Goal: Transaction & Acquisition: Purchase product/service

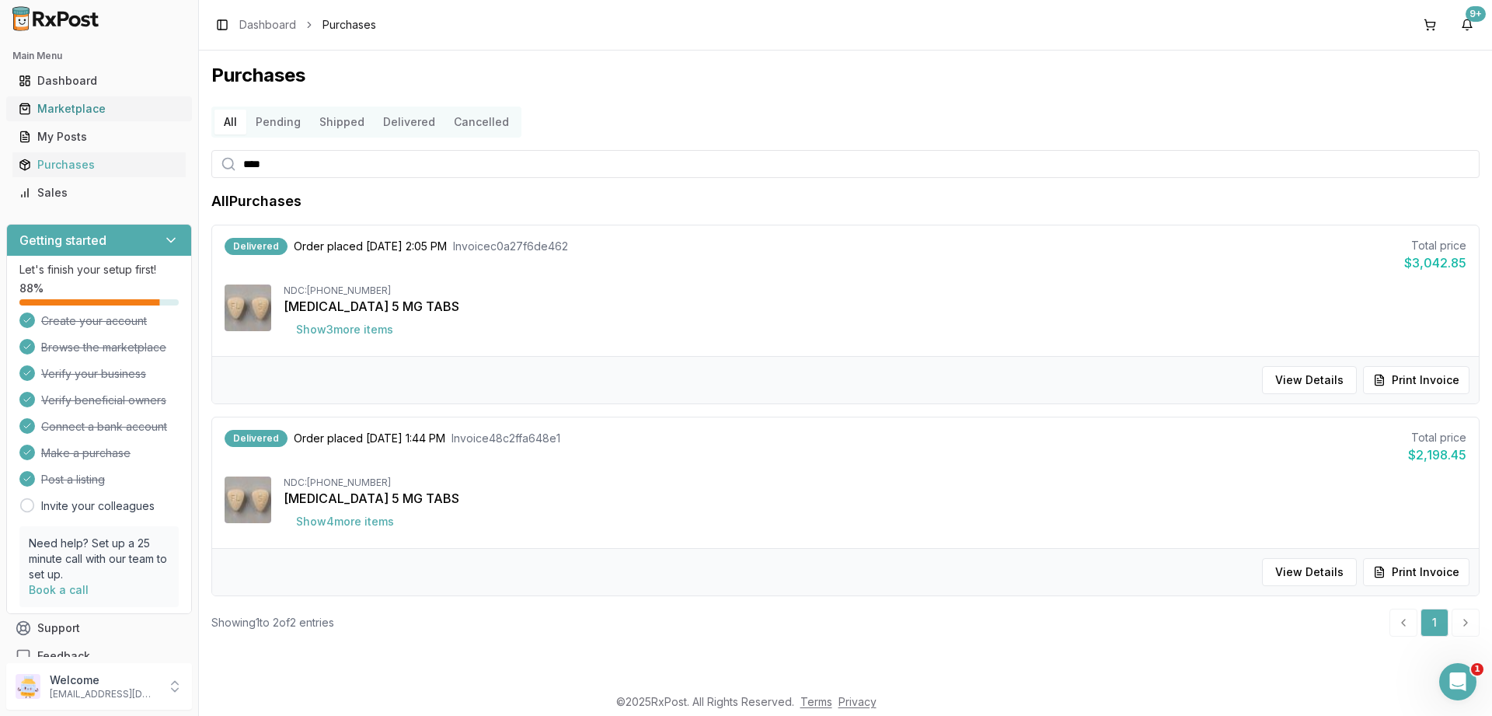
click at [69, 106] on div "Marketplace" at bounding box center [99, 109] width 161 height 16
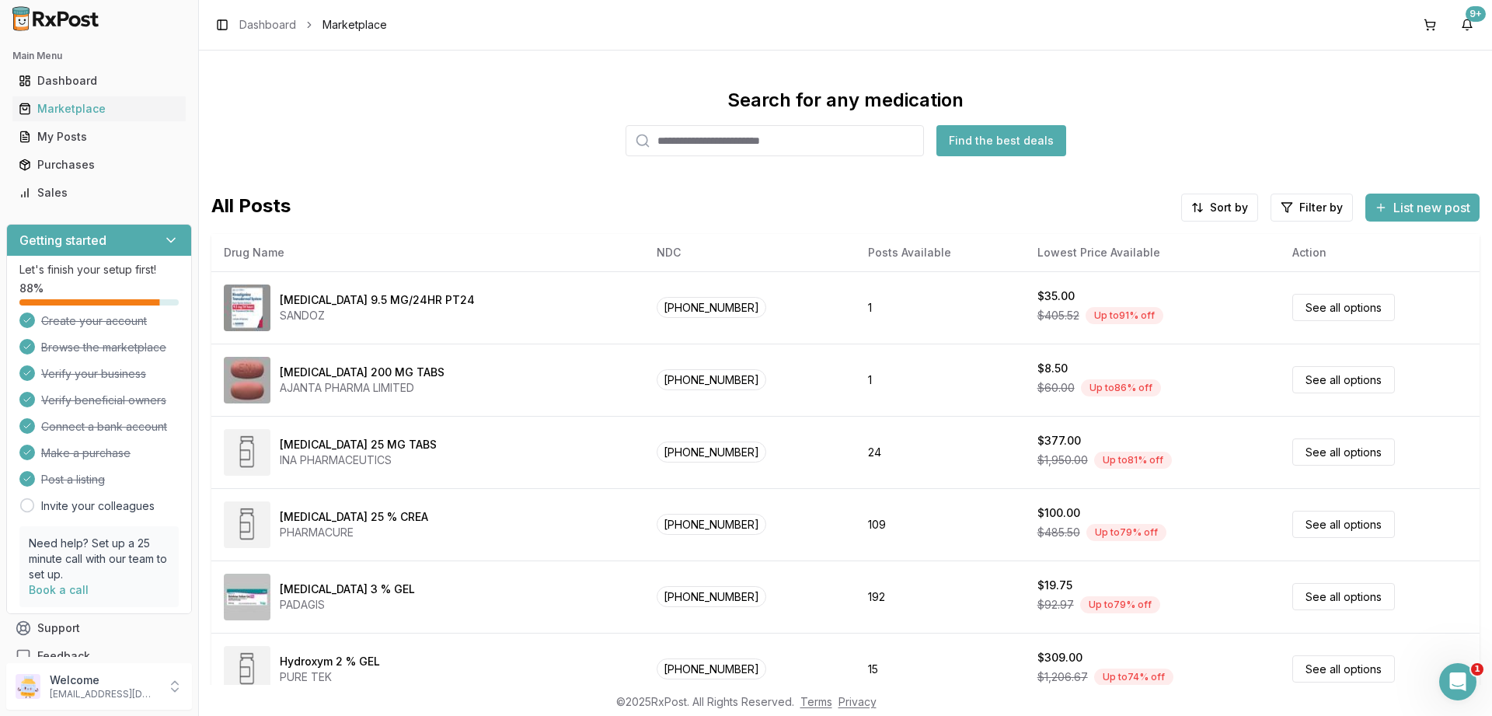
click at [745, 129] on input "search" at bounding box center [774, 140] width 298 height 31
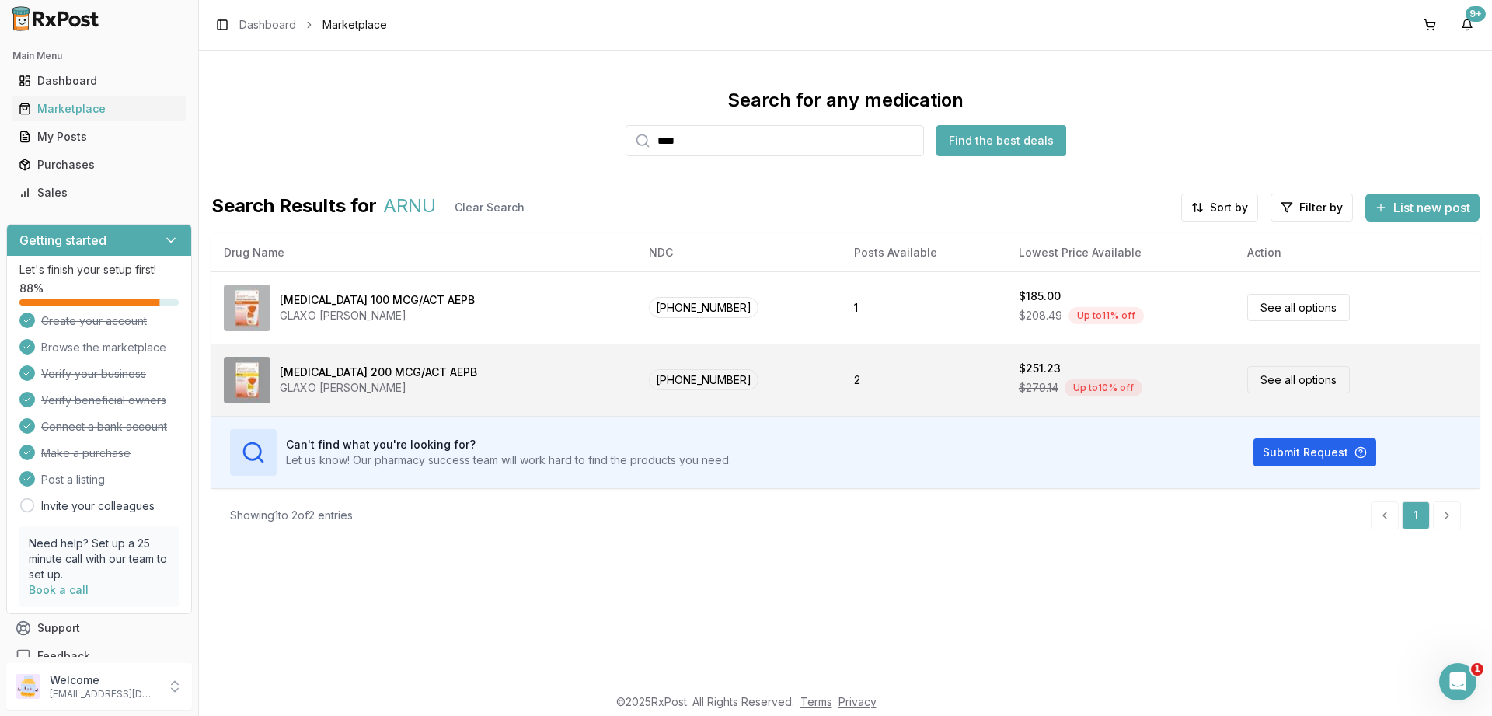
type input "****"
click at [1302, 383] on link "See all options" at bounding box center [1298, 379] width 103 height 27
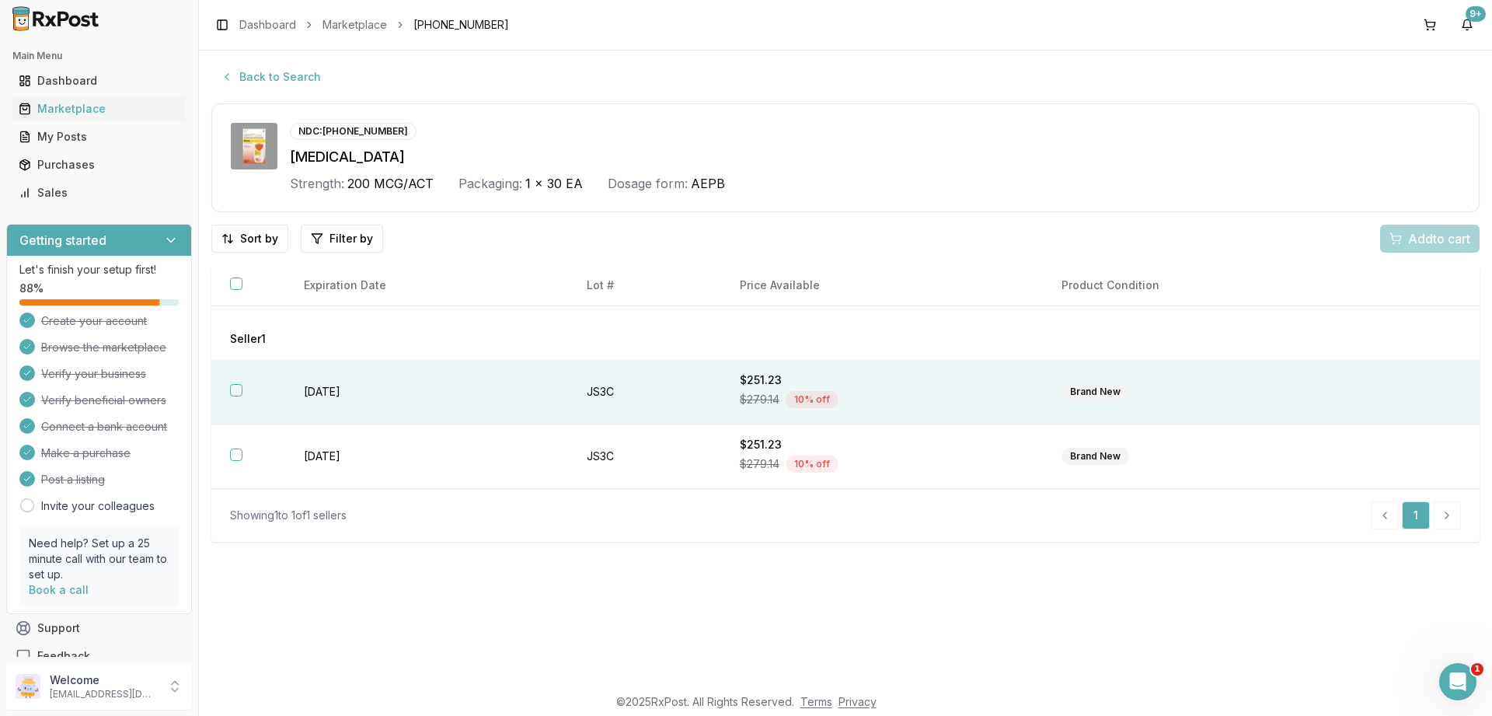
click at [232, 389] on button "button" at bounding box center [236, 390] width 12 height 12
click at [1416, 242] on span "Add 1 to cart" at bounding box center [1436, 238] width 68 height 19
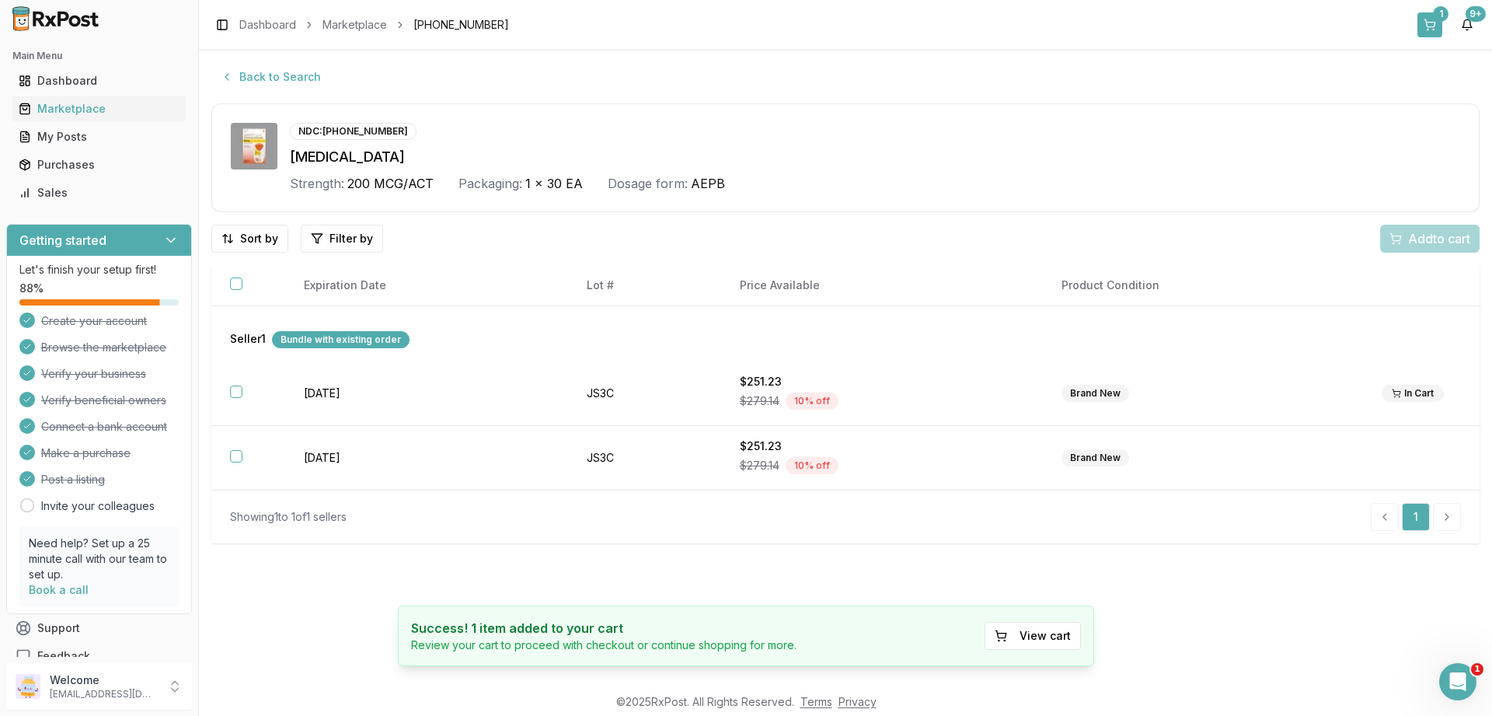
click at [1424, 24] on button "1" at bounding box center [1429, 24] width 25 height 25
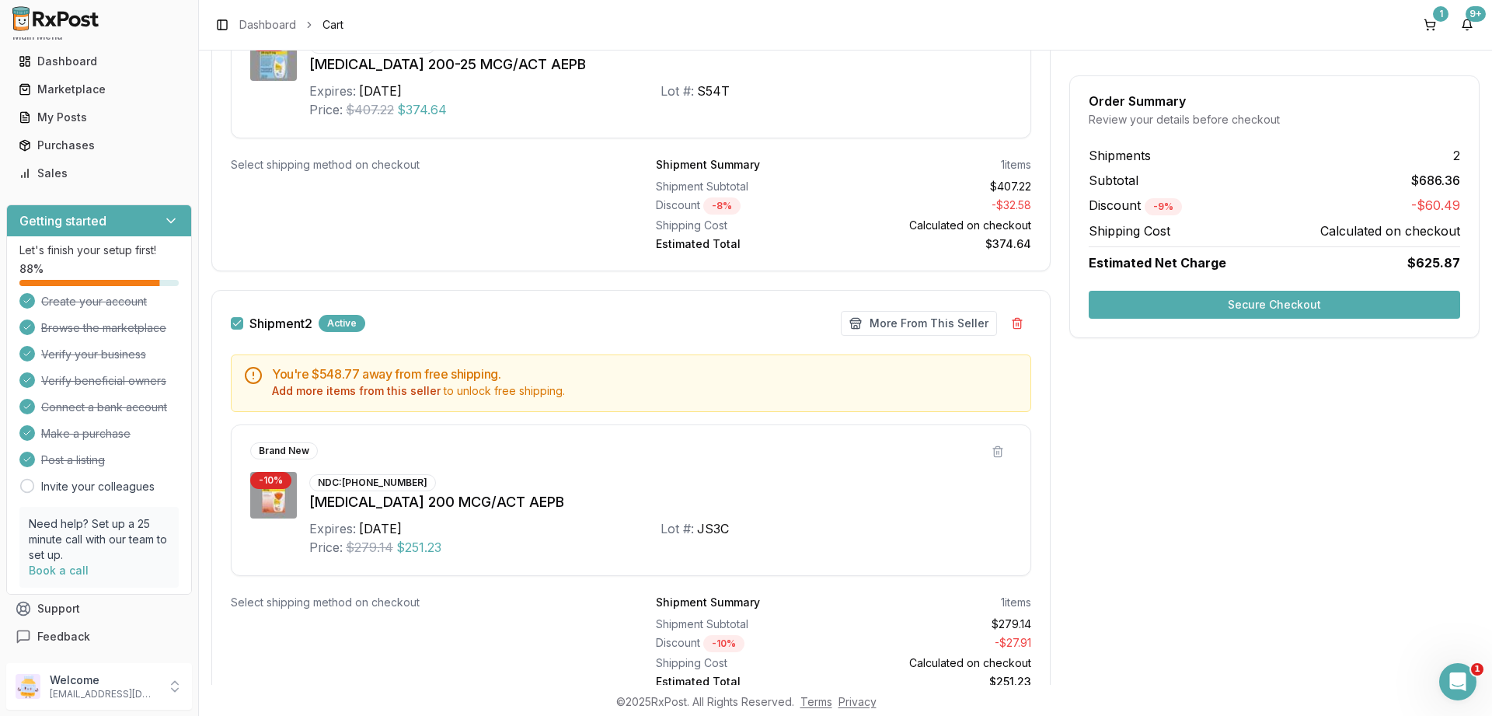
scroll to position [508, 0]
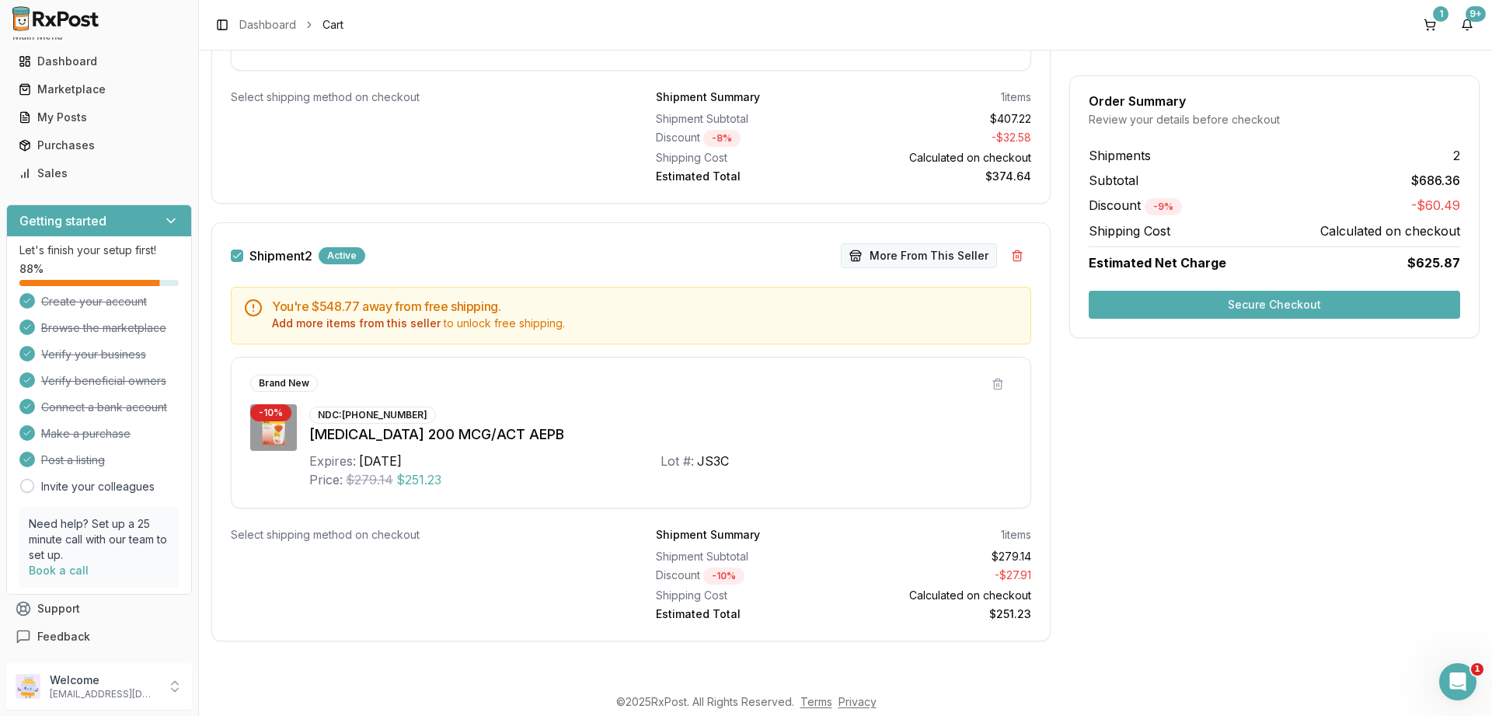
click at [897, 257] on button "More From This Seller" at bounding box center [919, 255] width 156 height 25
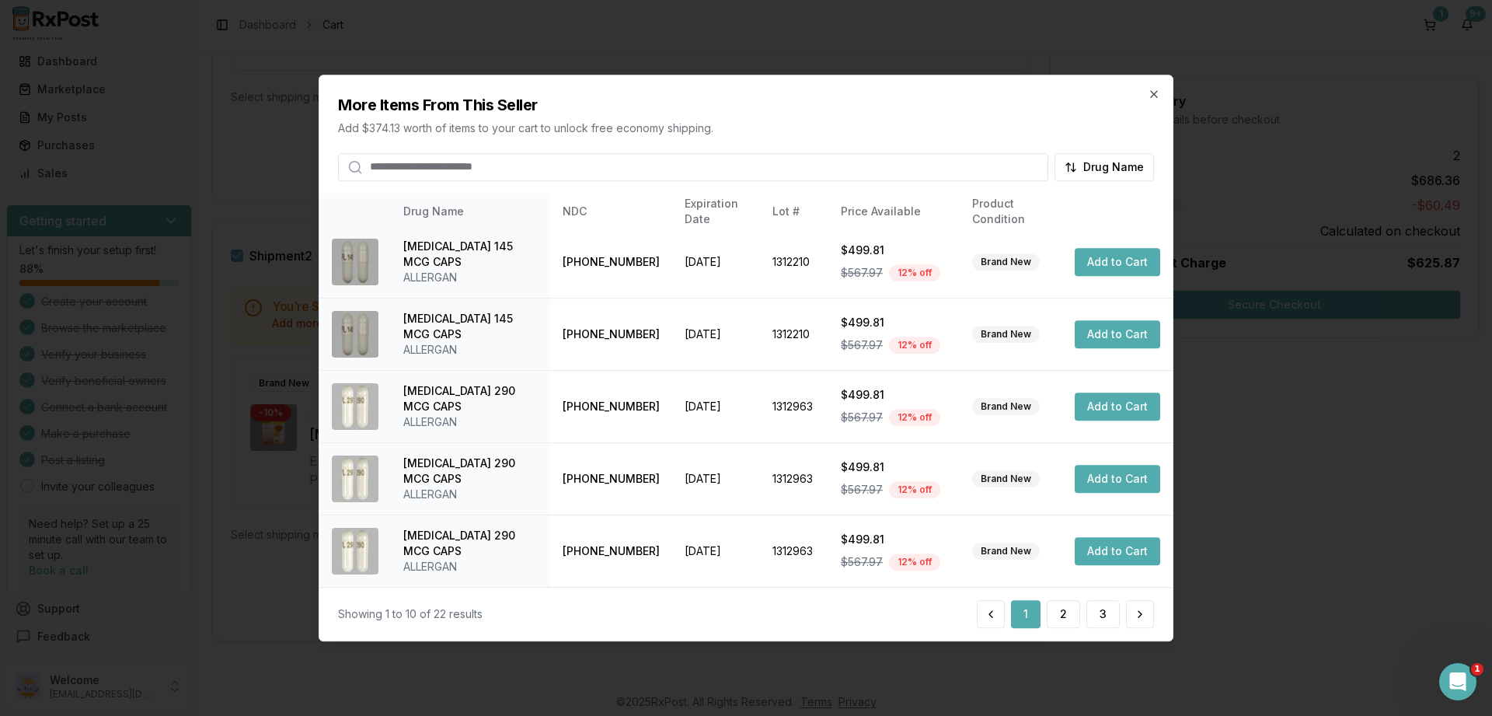
scroll to position [0, 0]
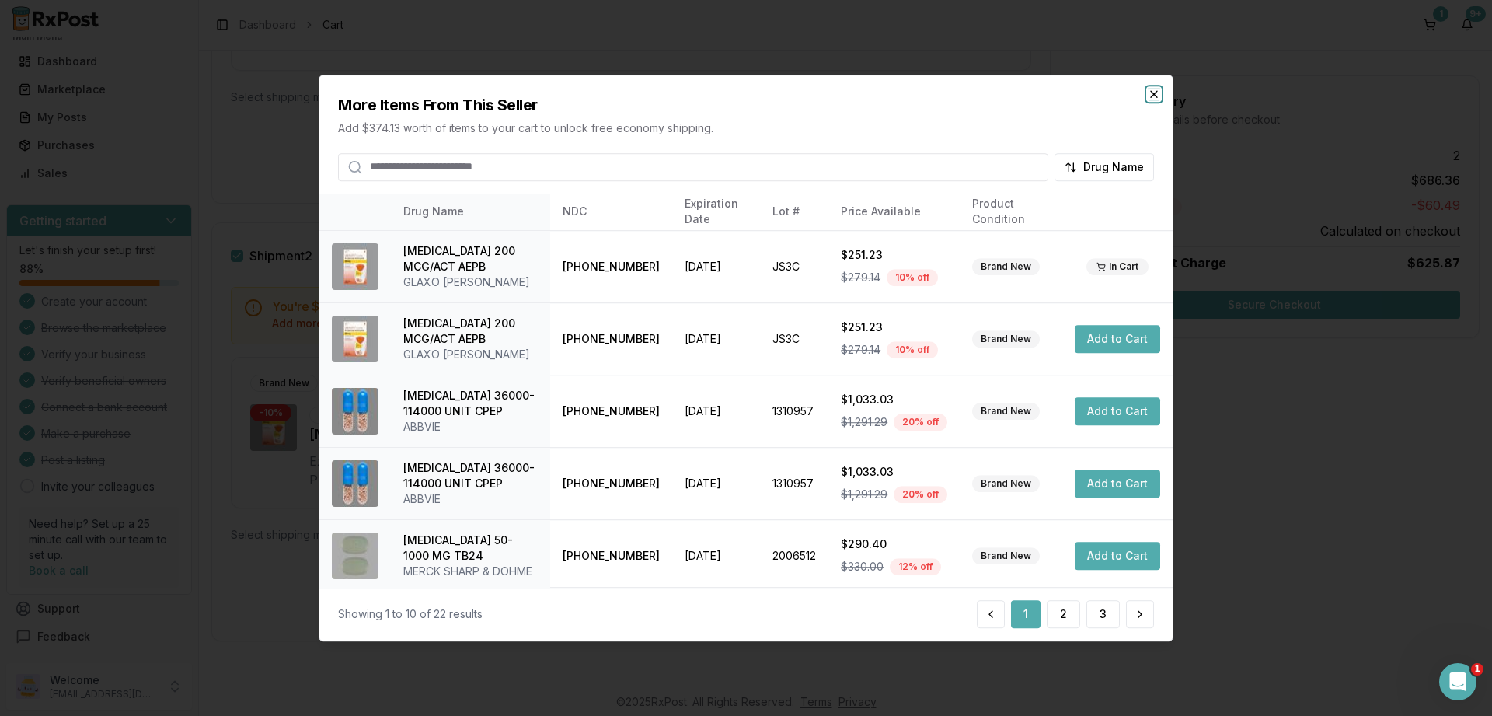
click at [1155, 95] on icon "button" at bounding box center [1154, 94] width 12 height 12
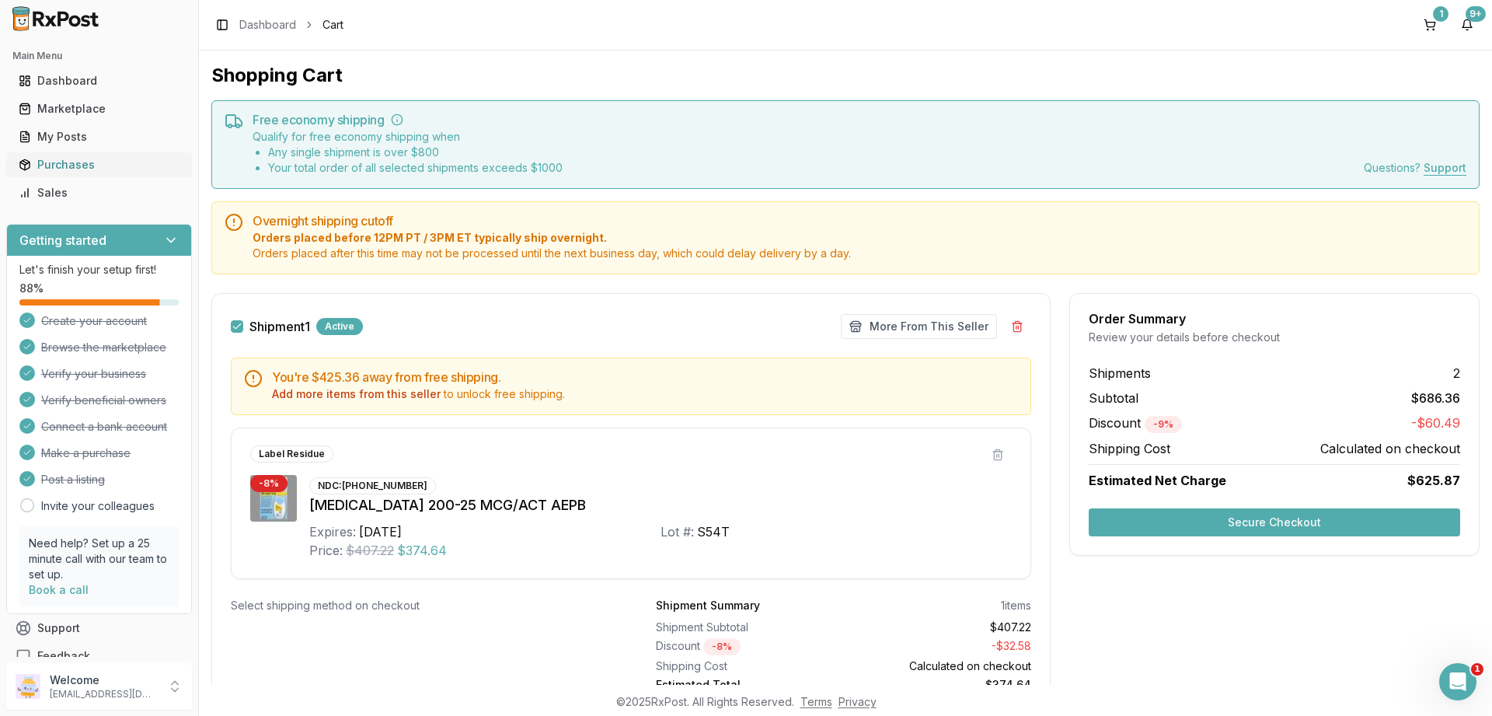
click at [71, 166] on div "Purchases" at bounding box center [99, 165] width 161 height 16
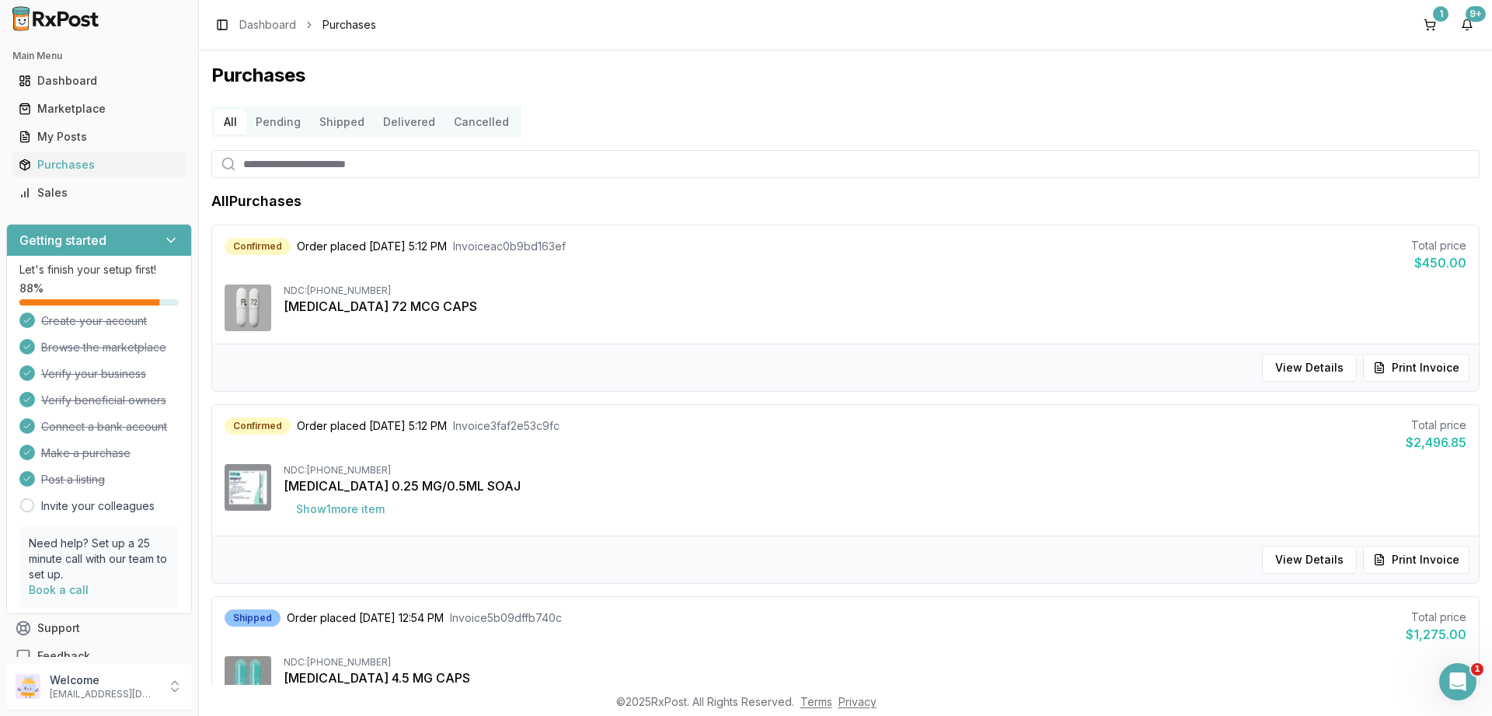
click at [225, 120] on button "All" at bounding box center [230, 122] width 32 height 25
click at [267, 120] on button "Pending" at bounding box center [278, 122] width 64 height 25
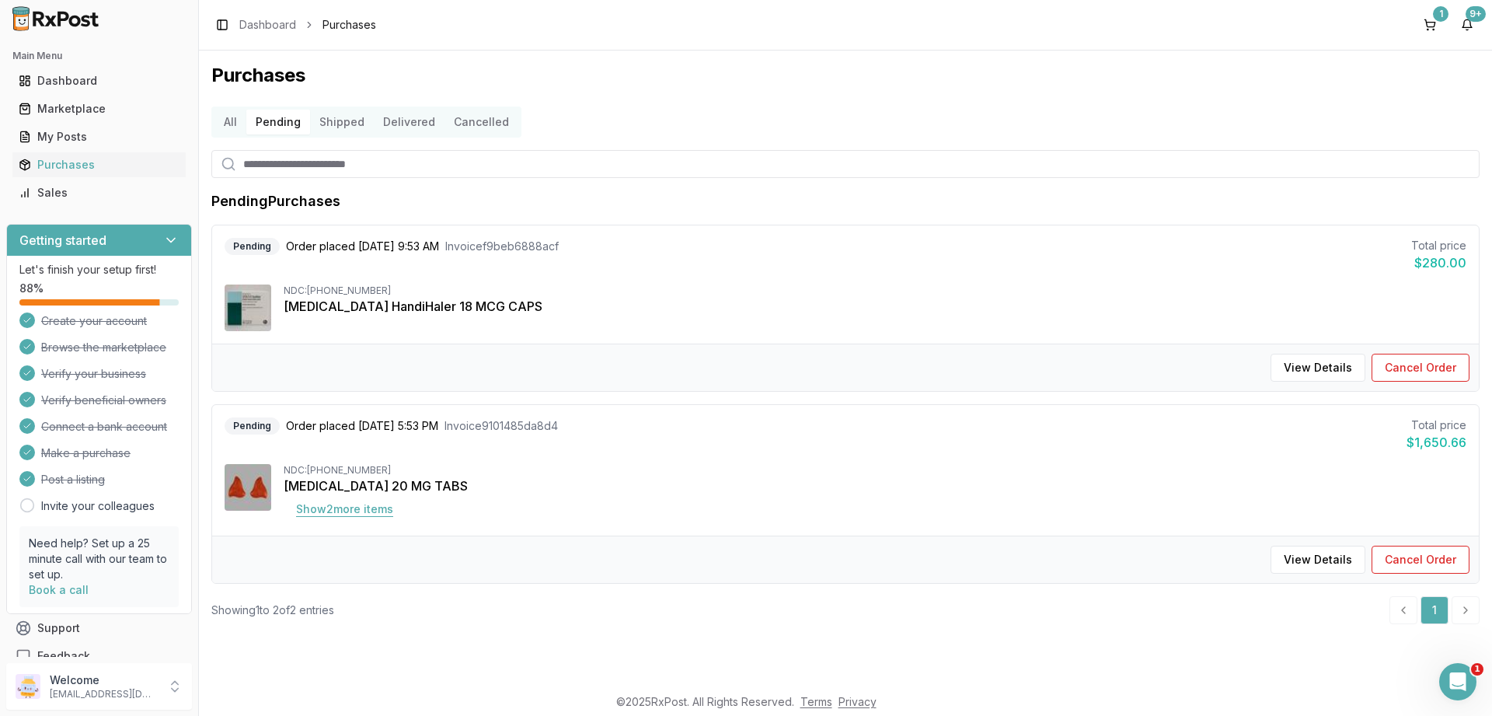
click at [347, 508] on button "Show 2 more item s" at bounding box center [345, 509] width 122 height 28
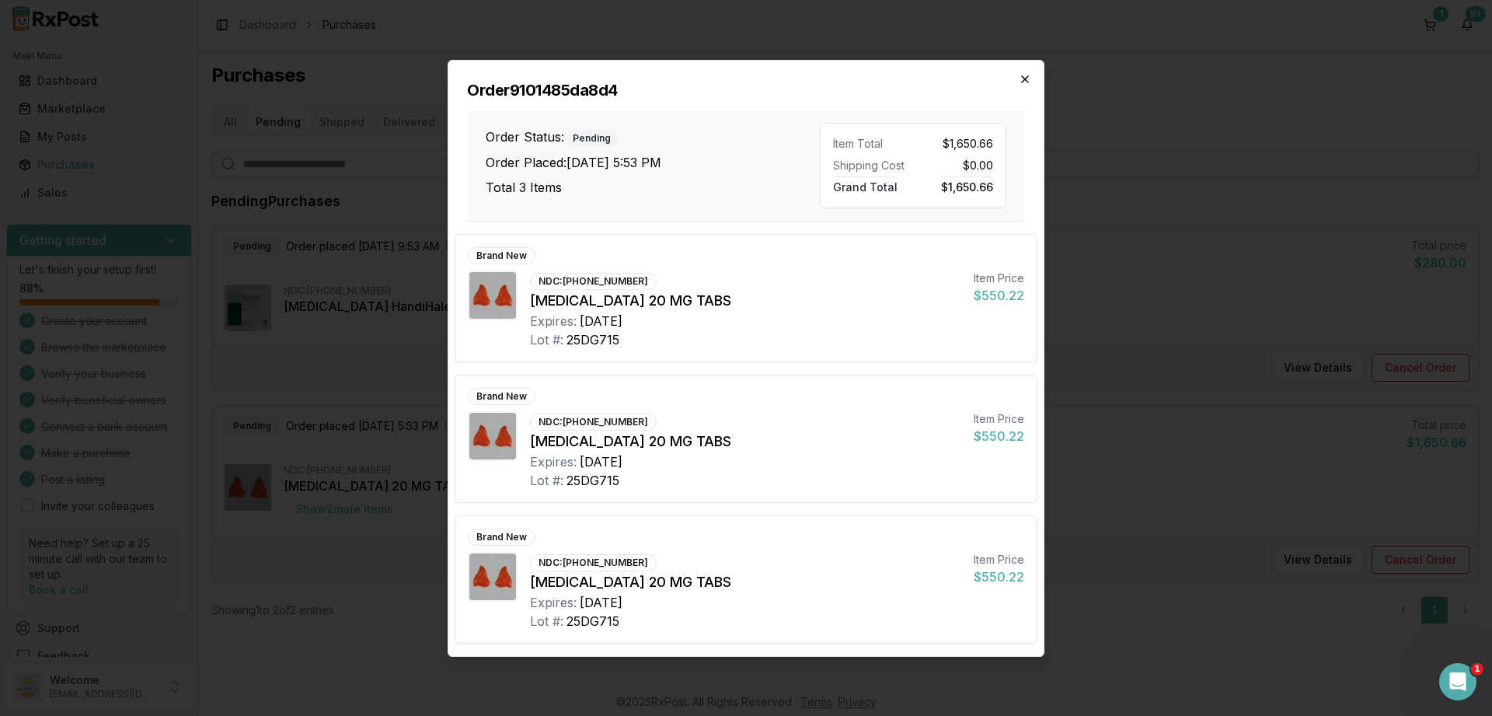
click at [1024, 74] on icon "button" at bounding box center [1025, 79] width 12 height 12
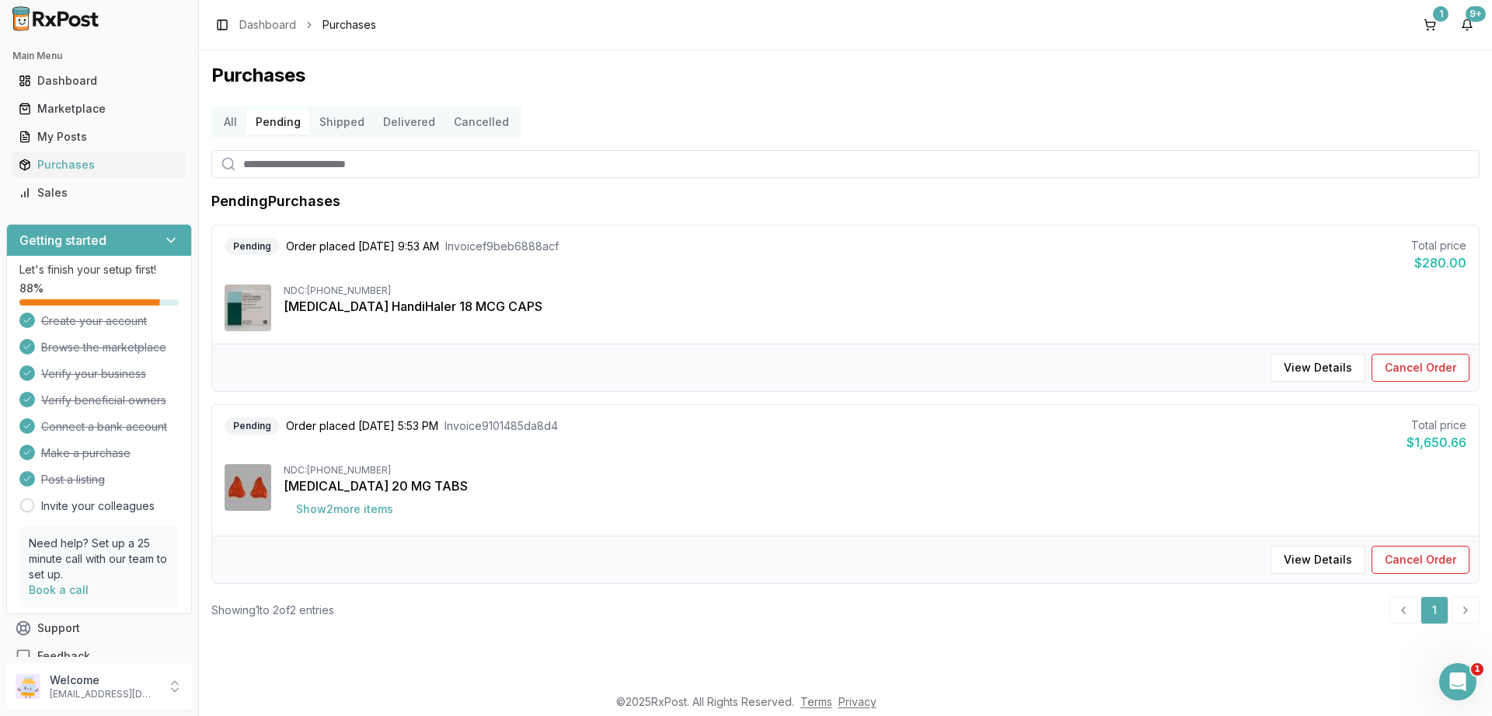
click at [342, 124] on button "Shipped" at bounding box center [342, 122] width 64 height 25
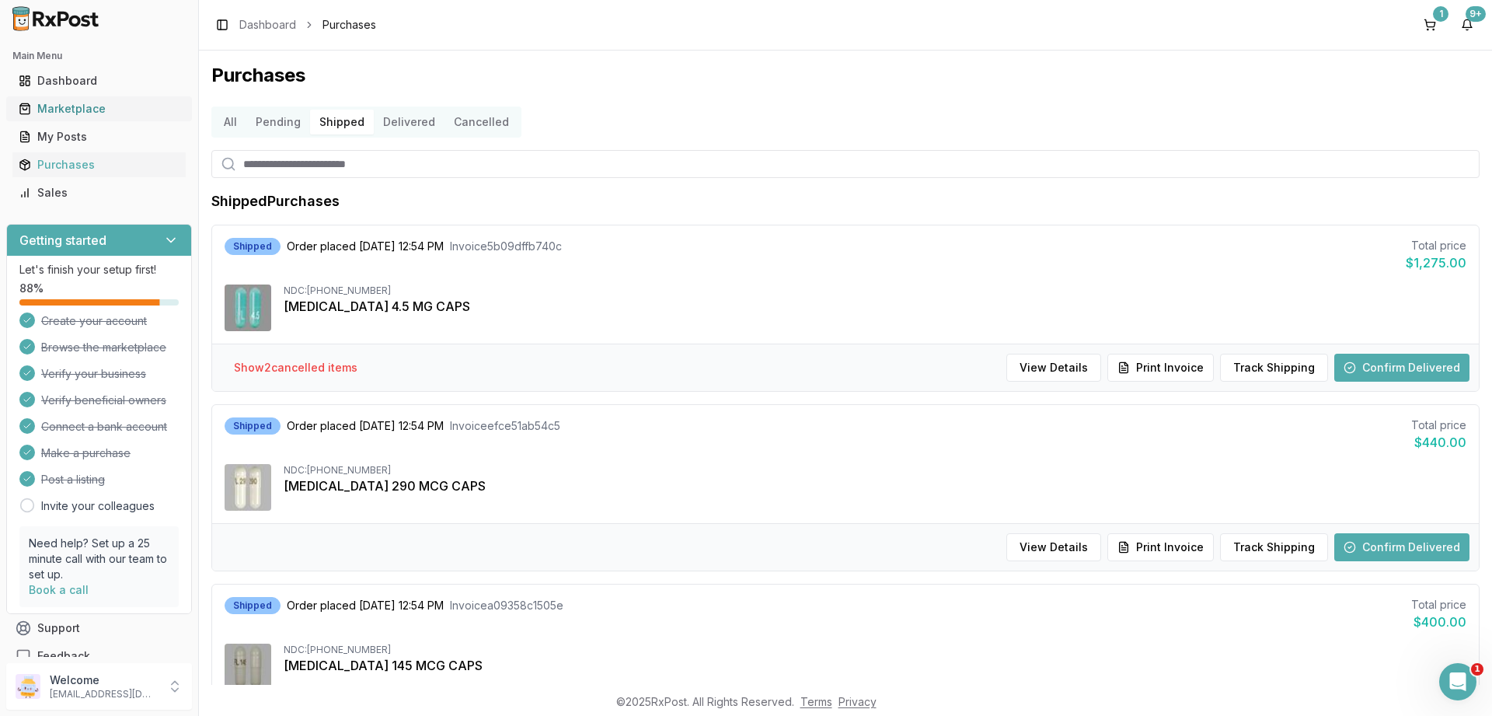
click at [74, 110] on div "Marketplace" at bounding box center [99, 109] width 161 height 16
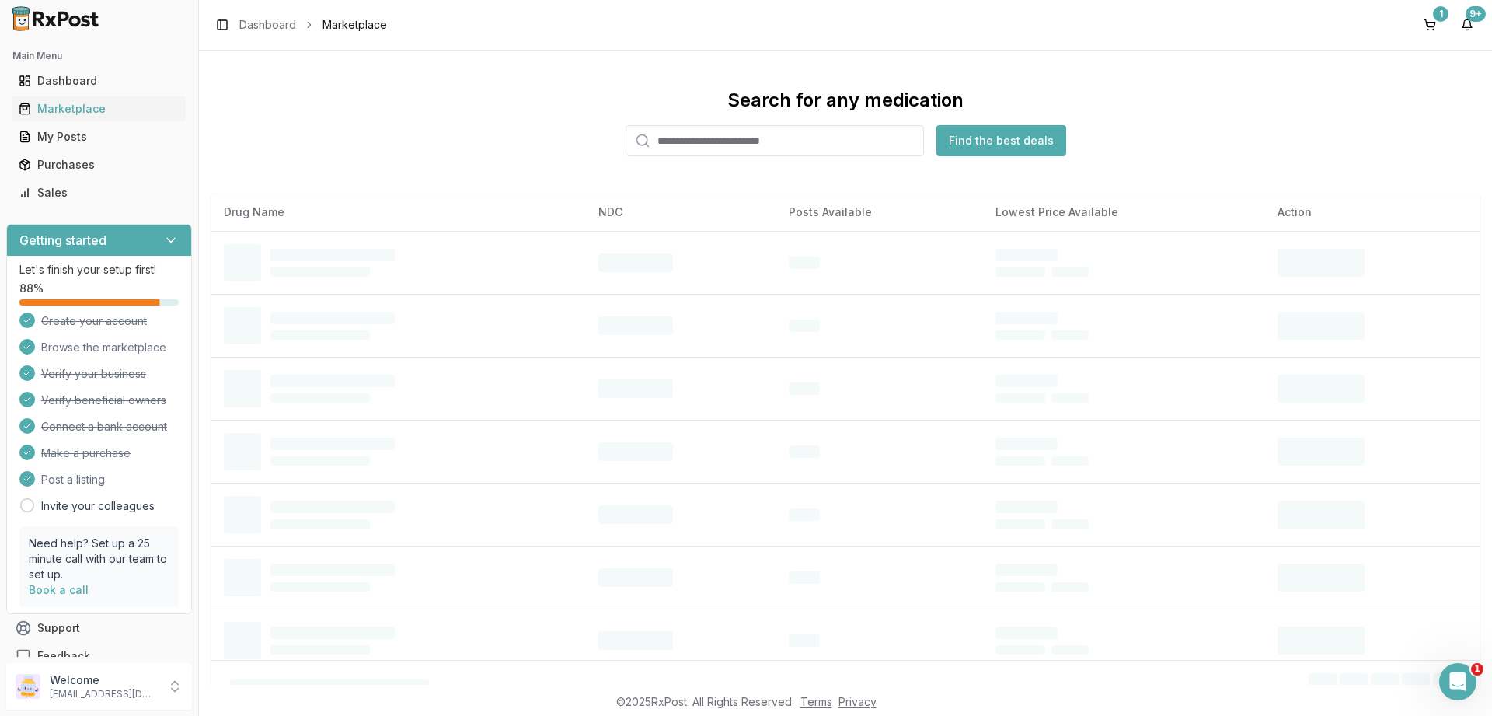
click at [674, 138] on input "search" at bounding box center [774, 140] width 298 height 31
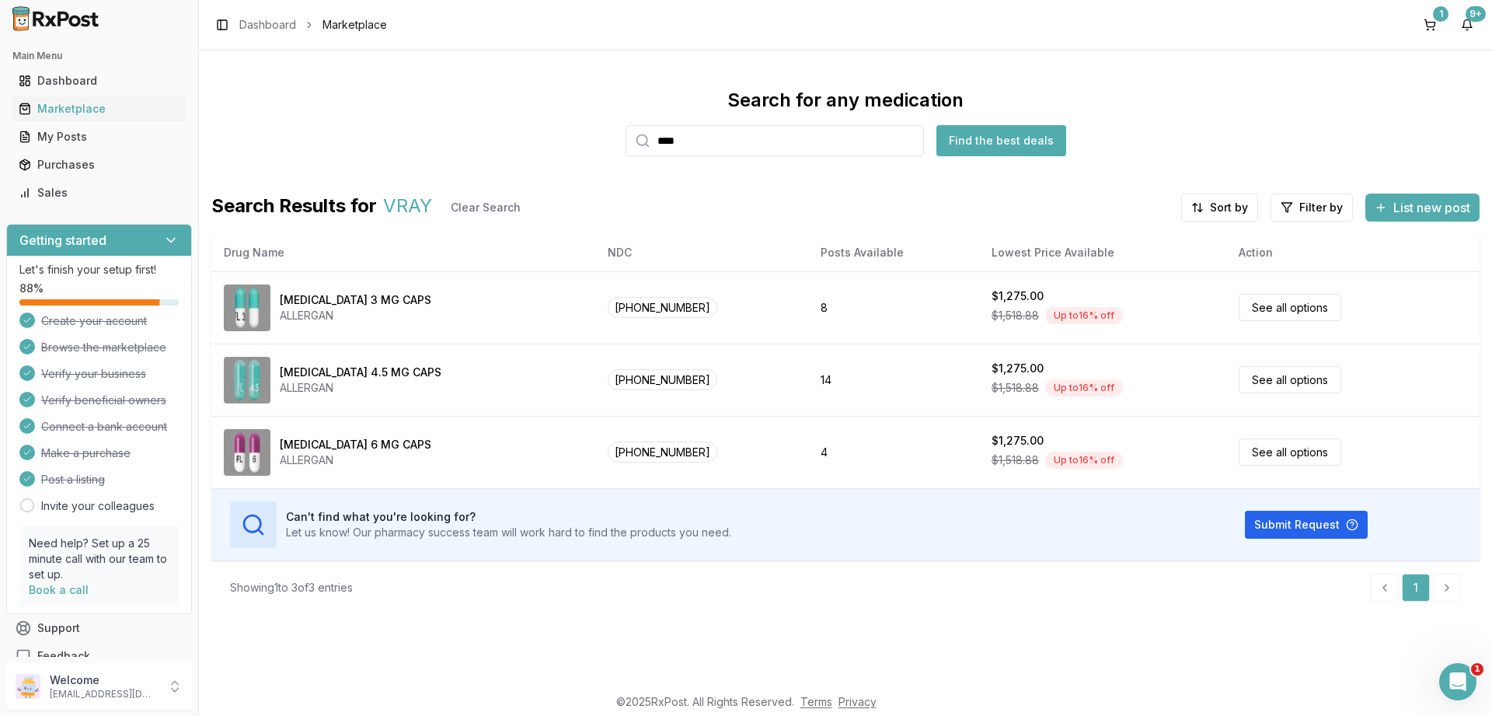
type input "****"
click at [1429, 29] on button "1" at bounding box center [1429, 24] width 25 height 25
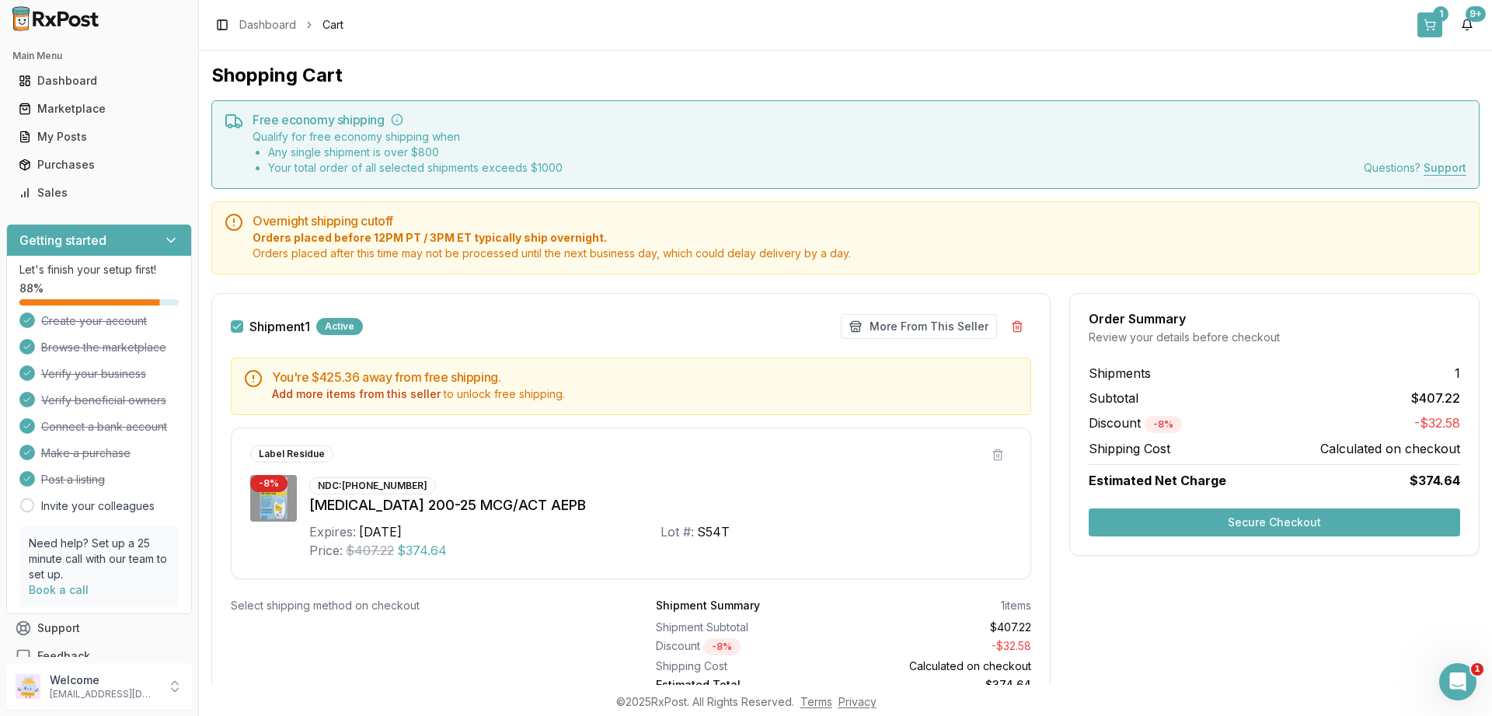
click at [1431, 24] on button "1" at bounding box center [1429, 24] width 25 height 25
click at [77, 110] on div "Marketplace" at bounding box center [99, 109] width 161 height 16
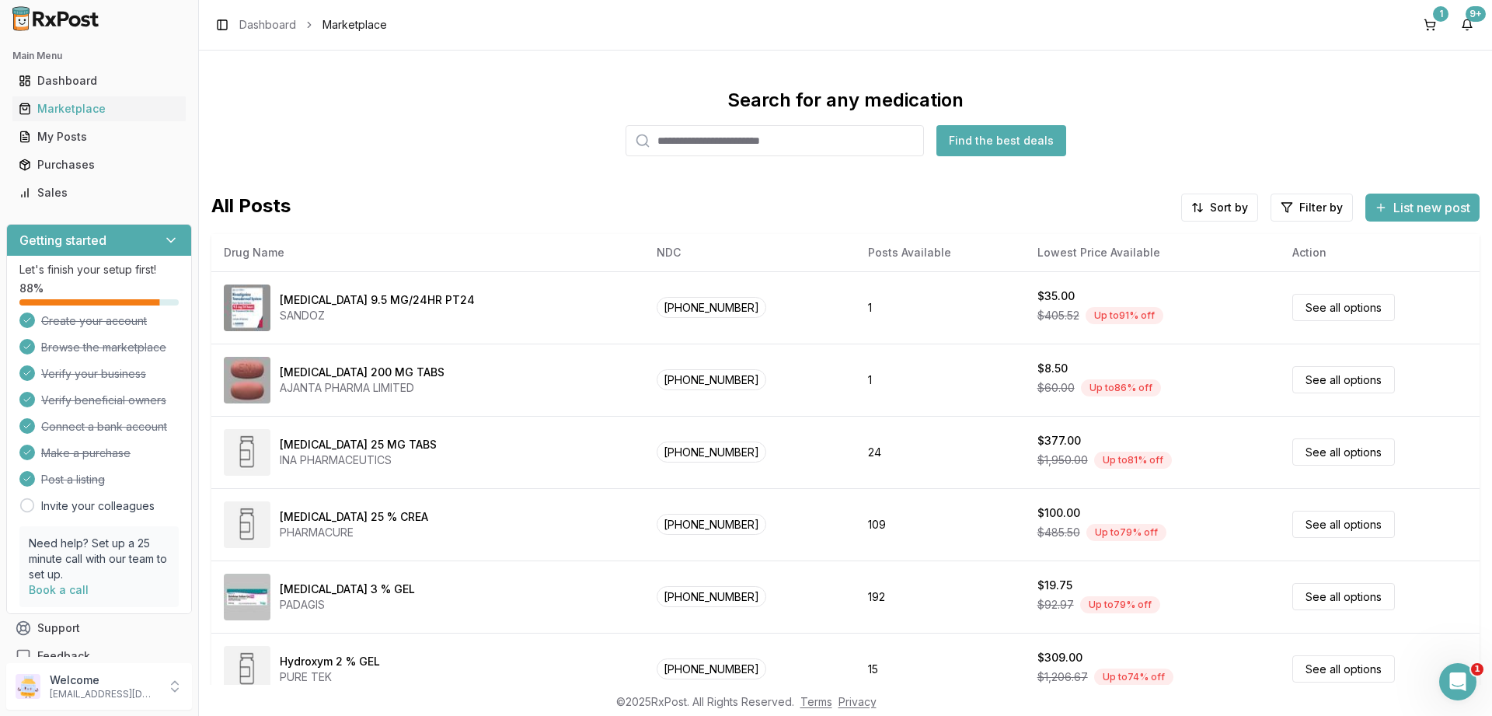
click at [692, 141] on input "search" at bounding box center [774, 140] width 298 height 31
type input "*****"
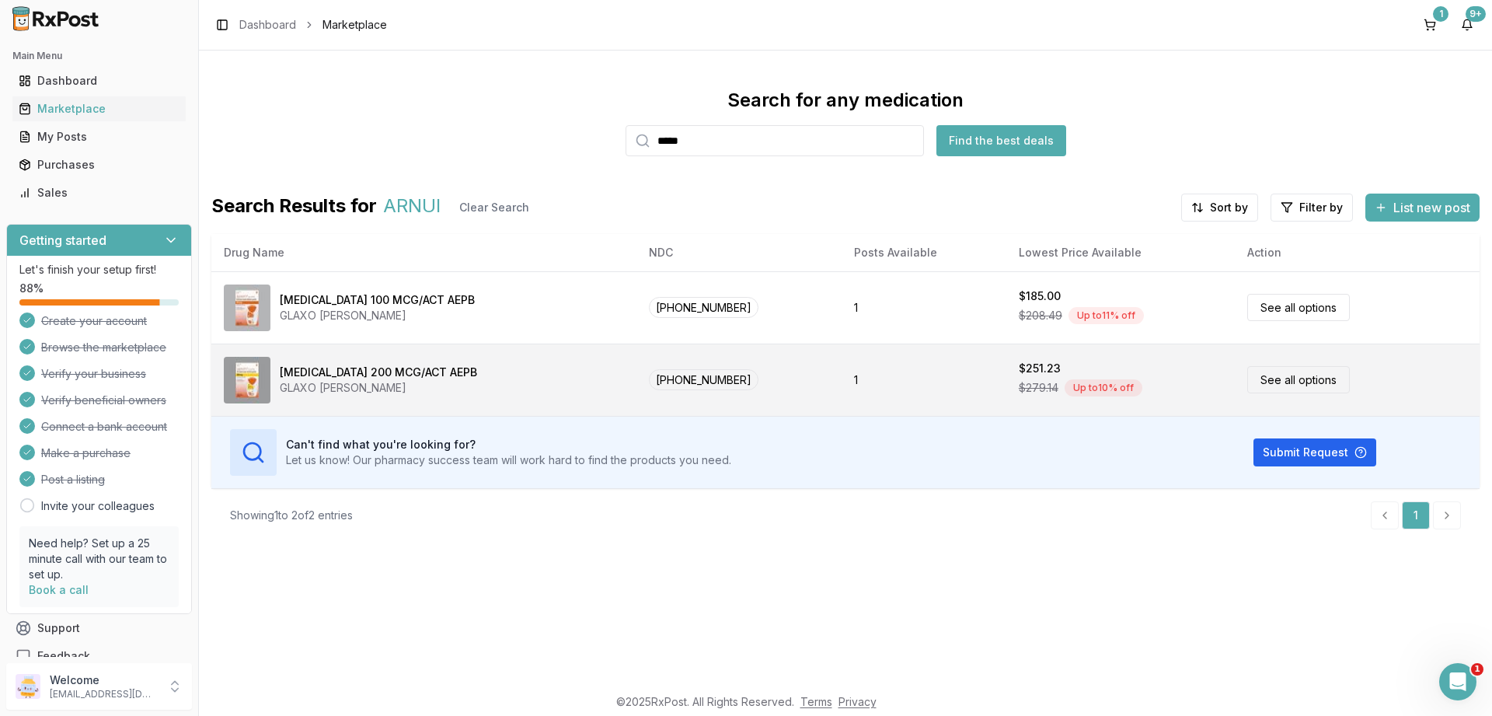
click at [1283, 384] on link "See all options" at bounding box center [1298, 379] width 103 height 27
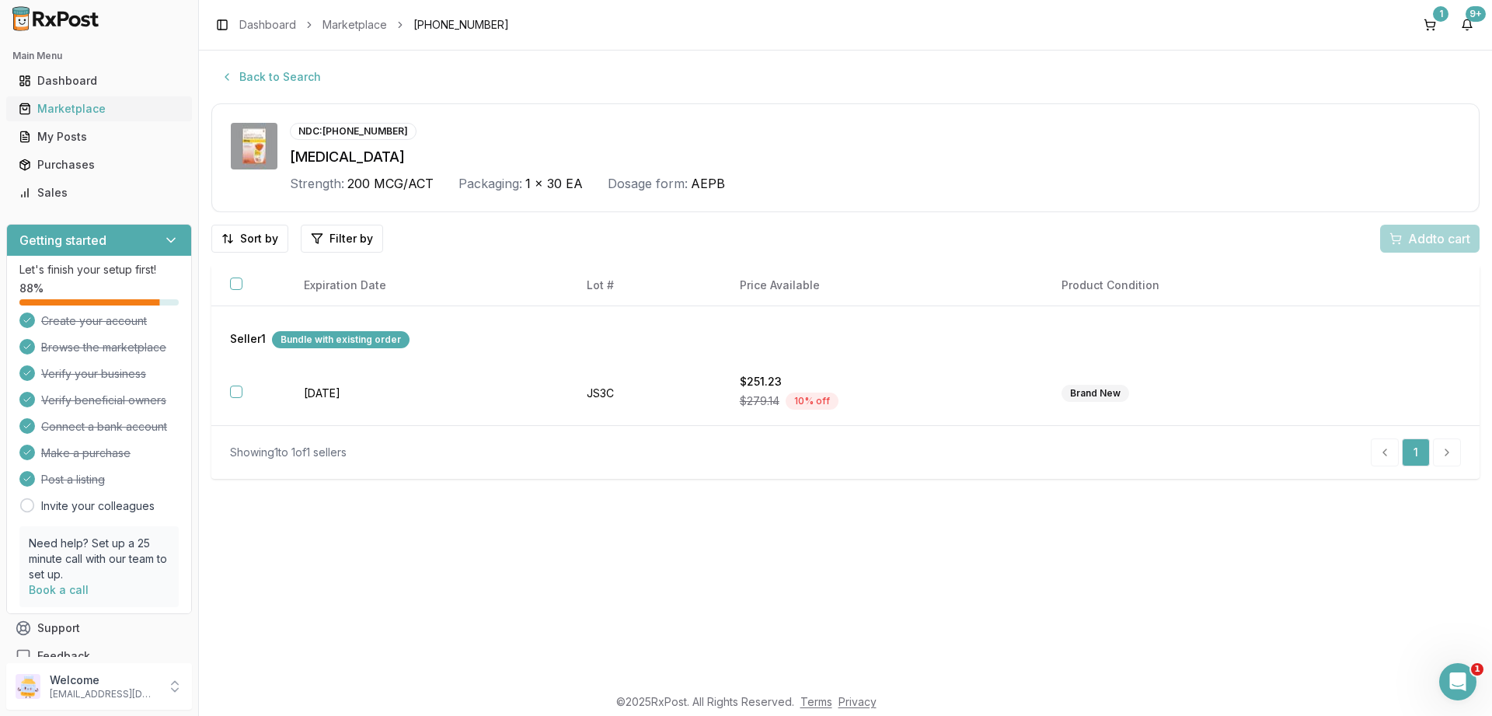
click at [72, 102] on div "Marketplace" at bounding box center [99, 109] width 161 height 16
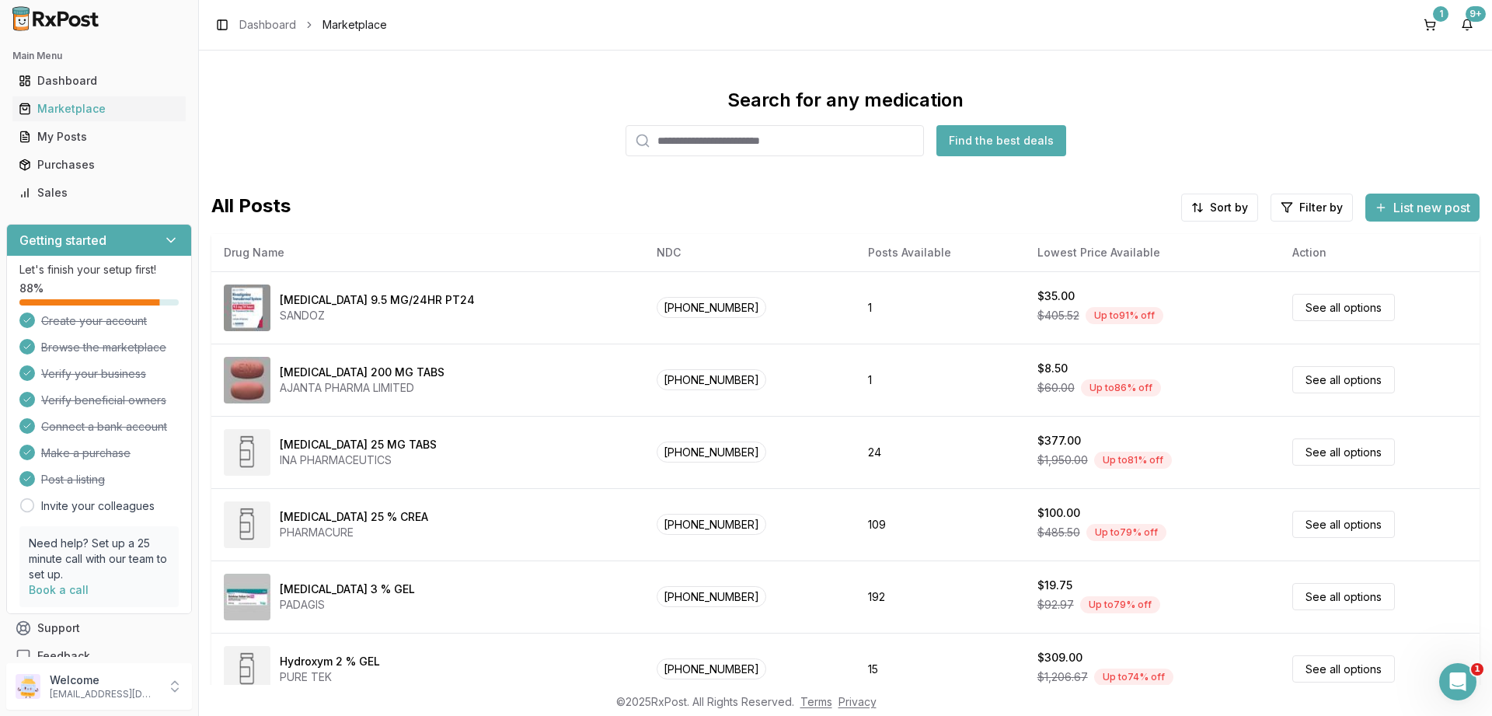
paste input "**********"
type input "**********"
click at [977, 135] on button "Find the best deals" at bounding box center [1001, 140] width 130 height 31
